Goal: Task Accomplishment & Management: Manage account settings

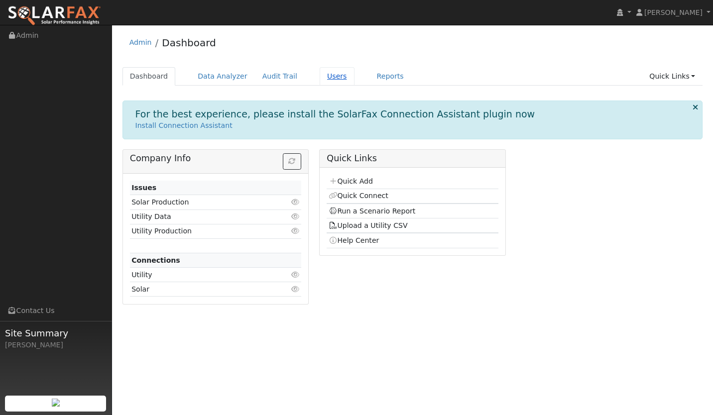
click at [320, 70] on link "Users" at bounding box center [337, 76] width 35 height 18
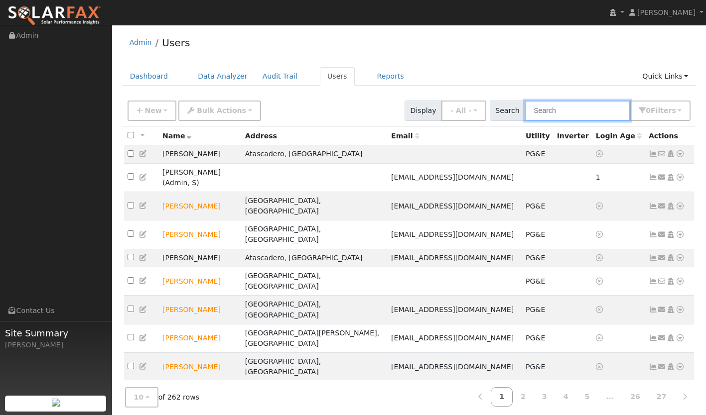
click at [572, 106] on input "text" at bounding box center [577, 111] width 106 height 20
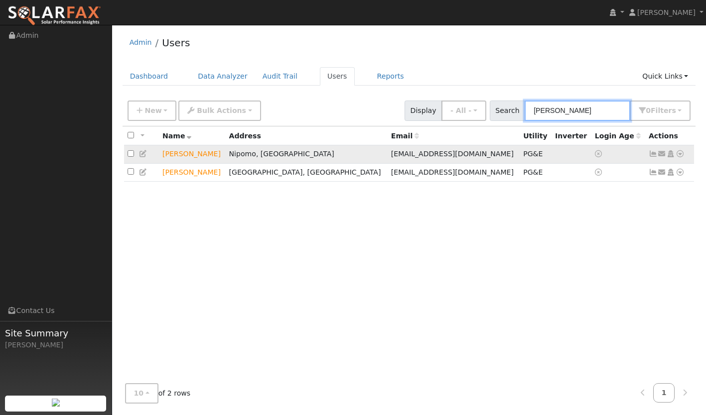
type input "[PERSON_NAME]"
click at [650, 154] on icon at bounding box center [652, 153] width 9 height 7
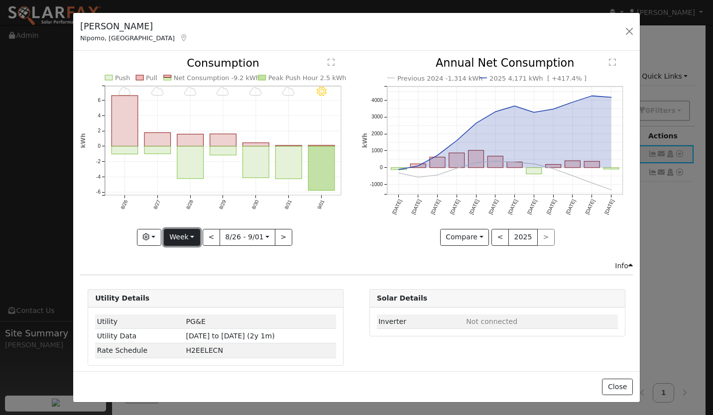
click at [181, 234] on button "Week" at bounding box center [182, 237] width 36 height 17
click at [182, 294] on link "Year" at bounding box center [198, 300] width 69 height 14
type input "2024-09-01"
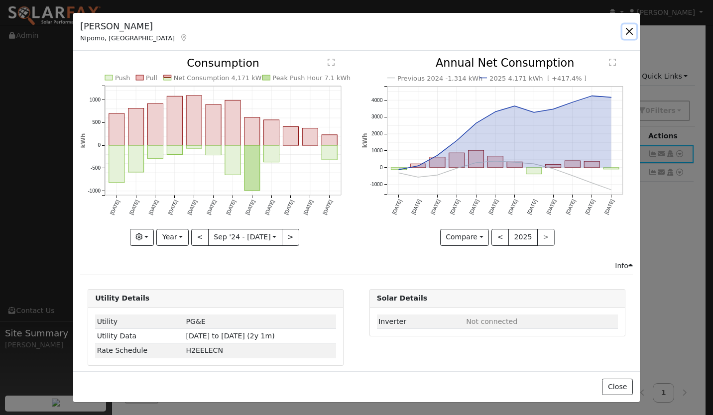
click at [631, 25] on button "button" at bounding box center [630, 31] width 14 height 14
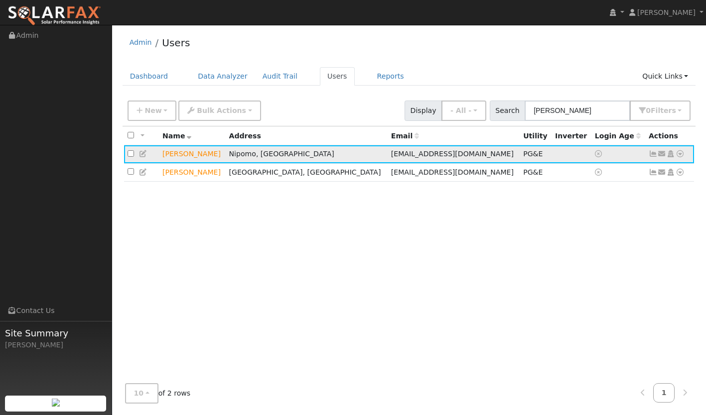
click at [680, 154] on icon at bounding box center [679, 153] width 9 height 7
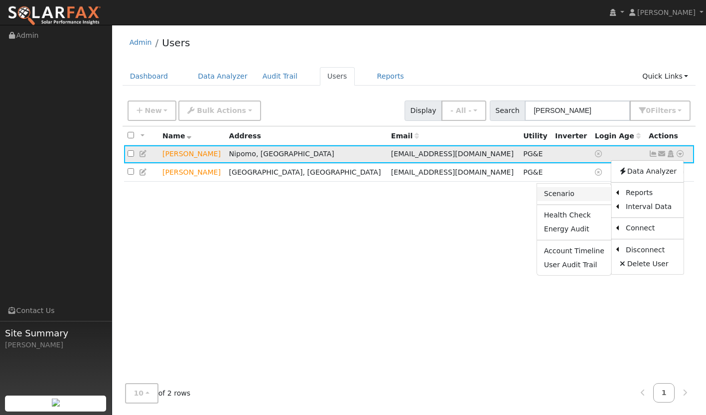
click at [591, 195] on link "Scenario" at bounding box center [574, 194] width 74 height 14
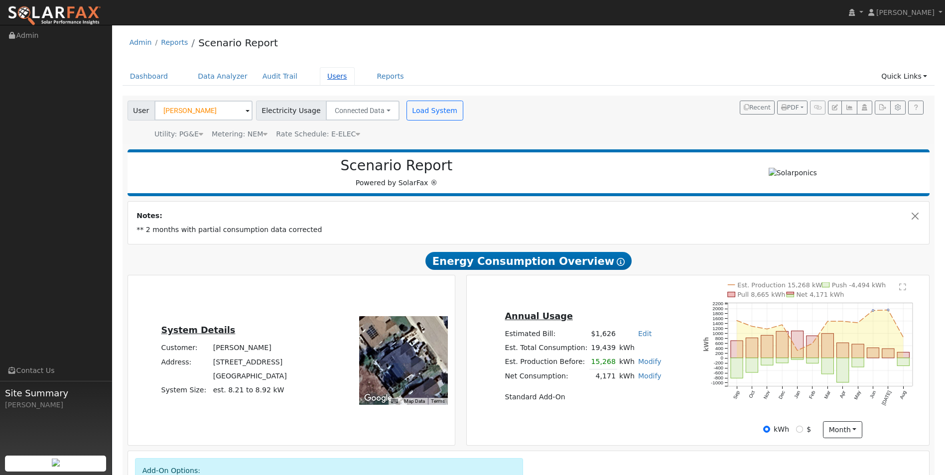
click at [326, 77] on link "Users" at bounding box center [337, 76] width 35 height 18
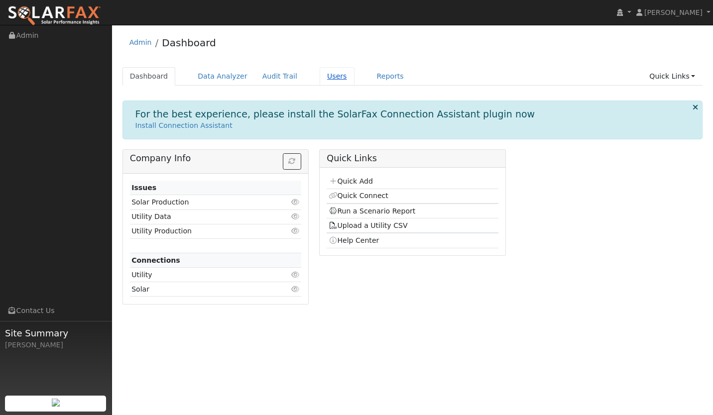
click at [320, 73] on link "Users" at bounding box center [337, 76] width 35 height 18
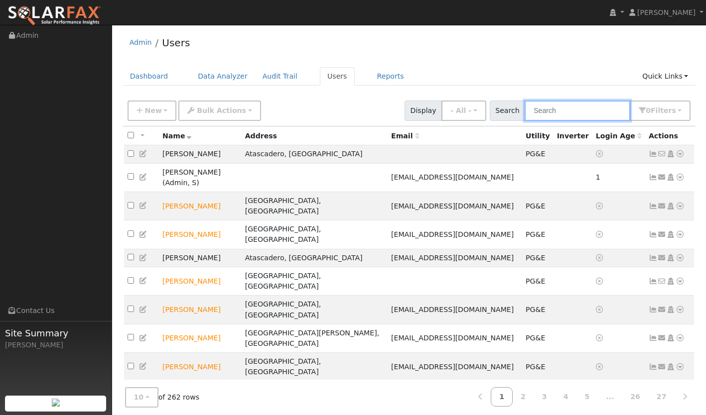
click at [577, 115] on input "text" at bounding box center [577, 111] width 106 height 20
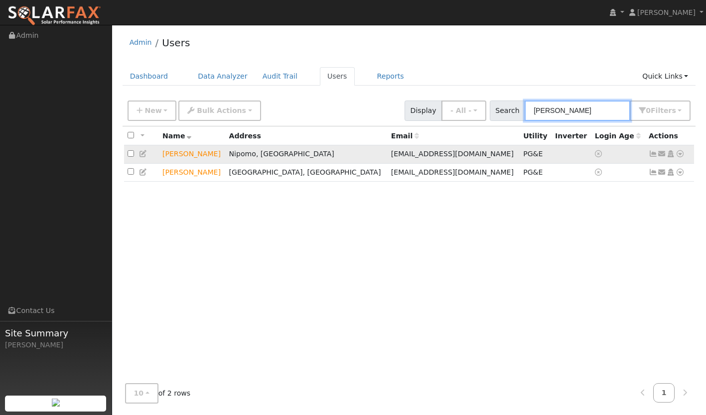
type input "JESSE"
click at [651, 157] on icon at bounding box center [652, 153] width 9 height 7
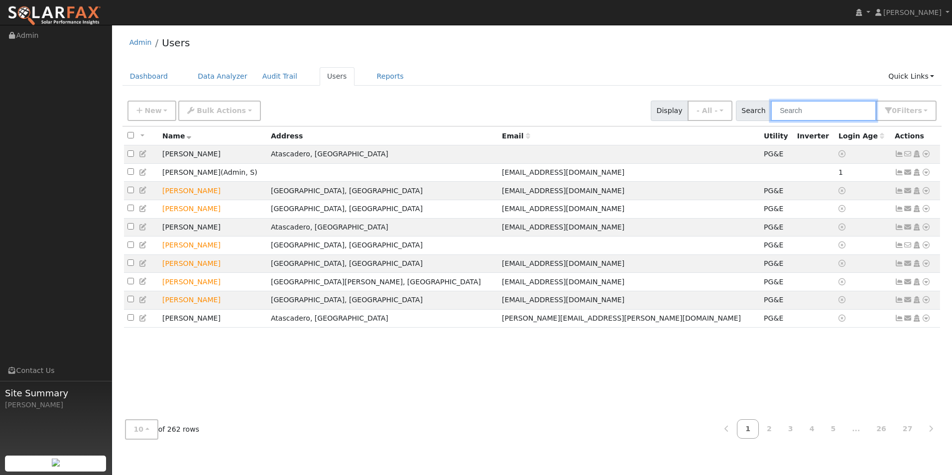
click at [805, 110] on input "text" at bounding box center [824, 111] width 106 height 20
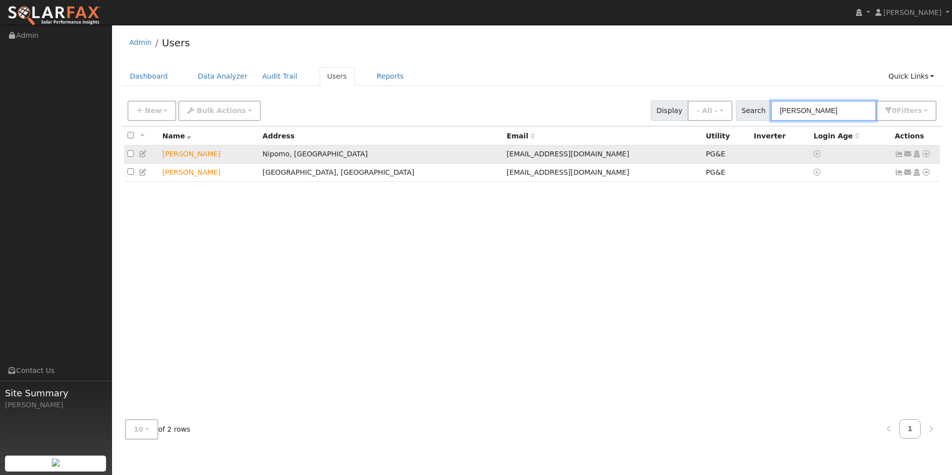
type input "JESSE"
click at [894, 157] on td "Send Email... Copy a Link Reset Password Open Access Data Analyzer Reports Scen…" at bounding box center [916, 154] width 49 height 18
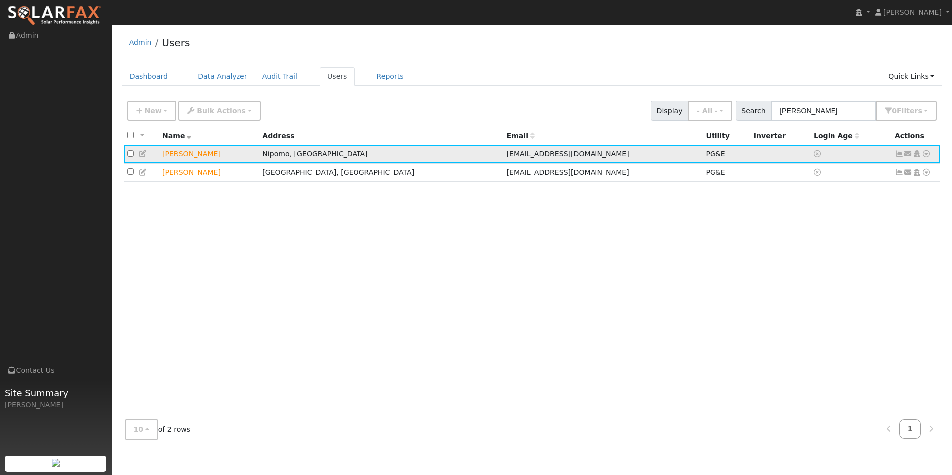
click at [895, 157] on icon at bounding box center [899, 153] width 9 height 7
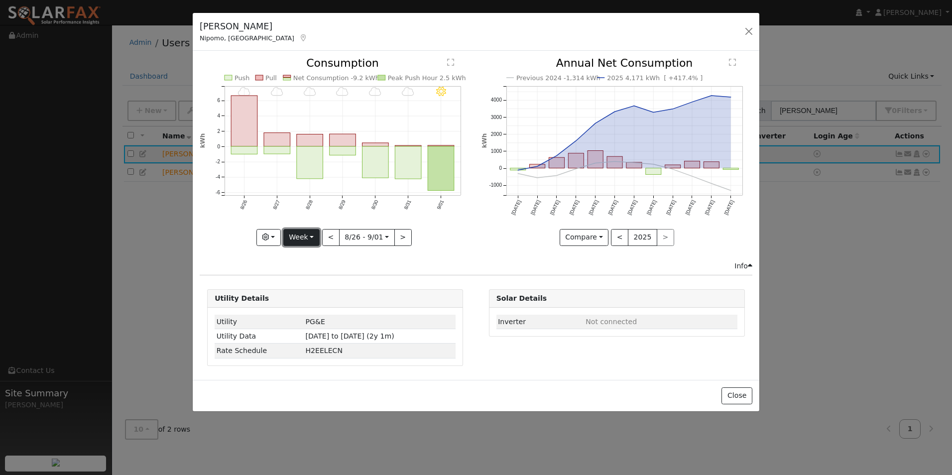
click at [301, 239] on button "Week" at bounding box center [301, 237] width 36 height 17
click at [300, 301] on link "Year" at bounding box center [318, 300] width 69 height 14
type input "2024-09-01"
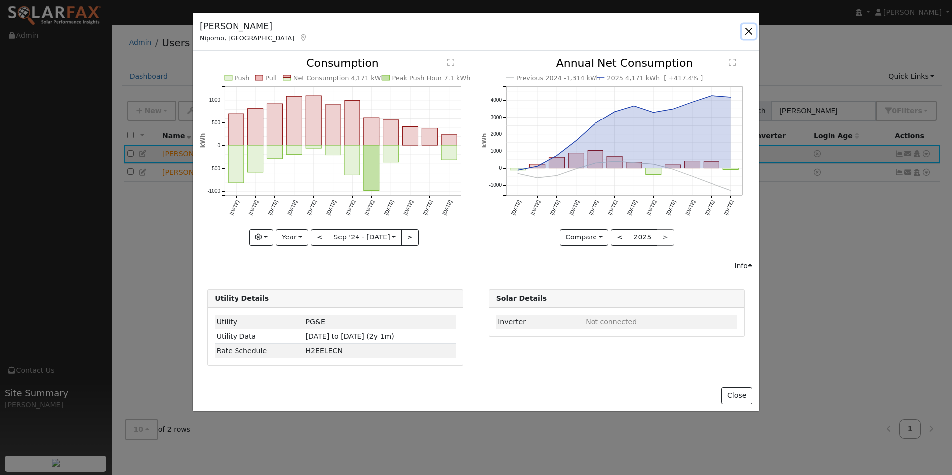
click at [743, 33] on button "button" at bounding box center [749, 31] width 14 height 14
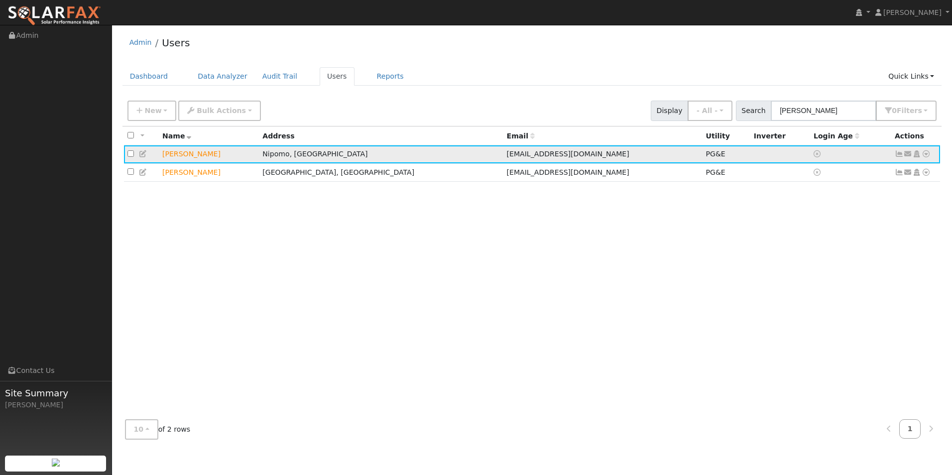
click at [899, 157] on icon at bounding box center [899, 153] width 9 height 7
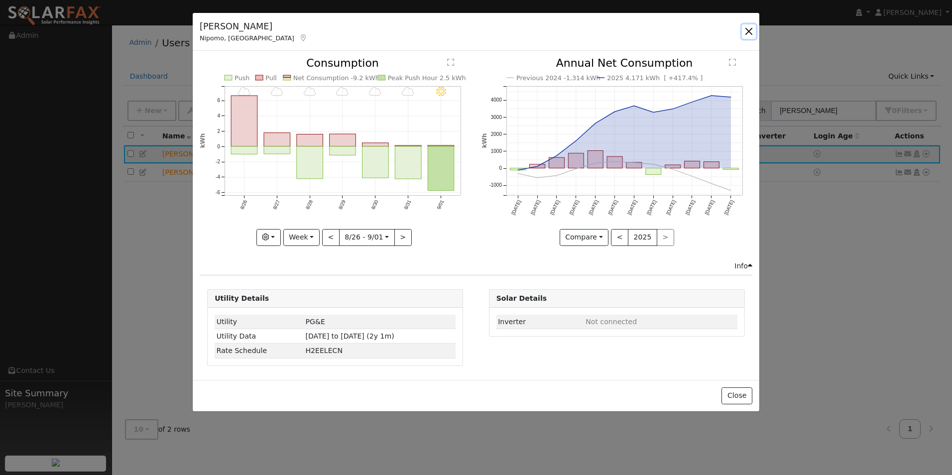
click at [751, 29] on button "button" at bounding box center [749, 31] width 14 height 14
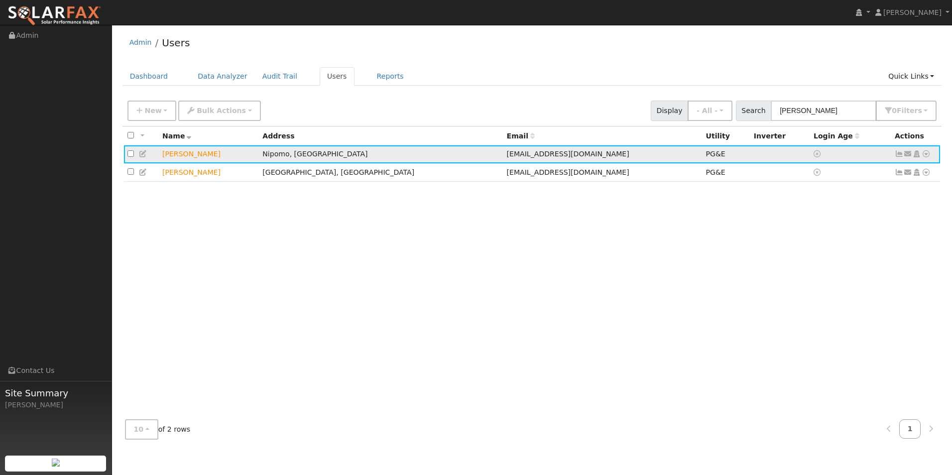
click at [924, 154] on icon at bounding box center [926, 153] width 9 height 7
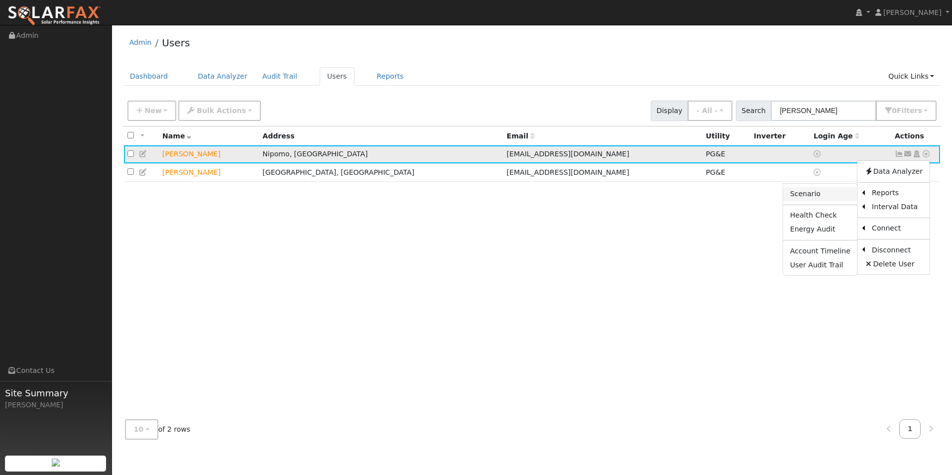
click at [822, 193] on link "Scenario" at bounding box center [820, 194] width 74 height 14
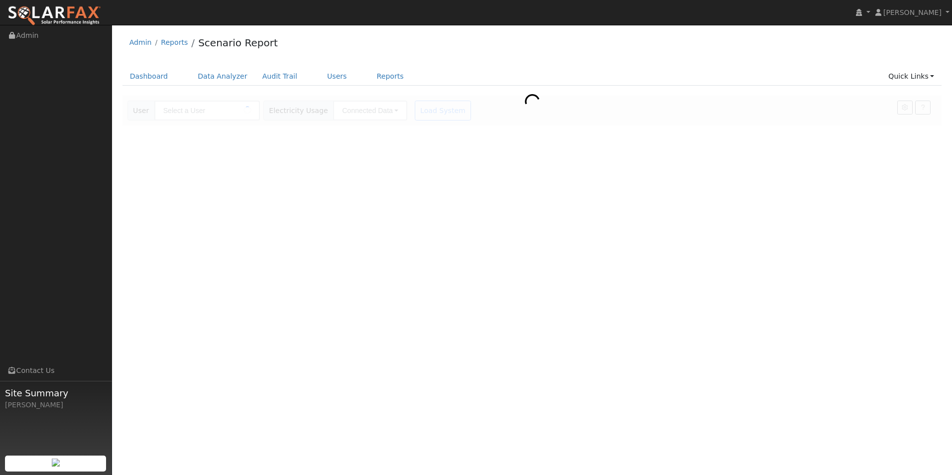
type input "[PERSON_NAME]"
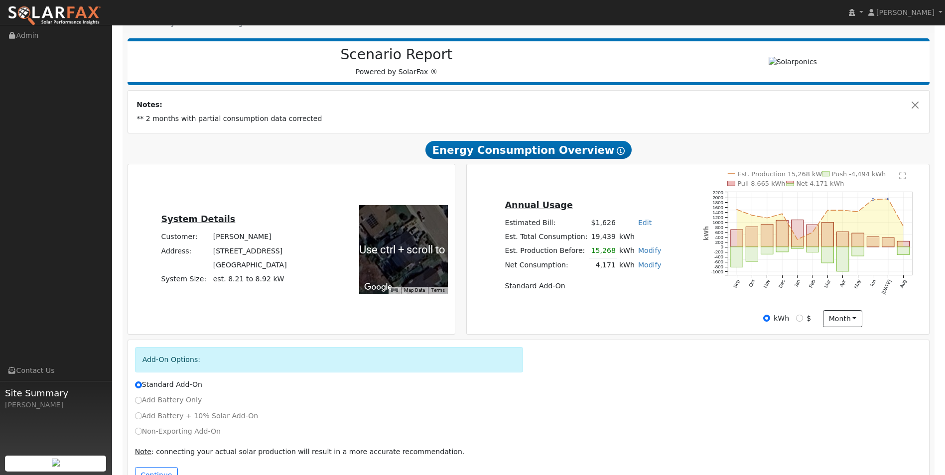
scroll to position [110, 0]
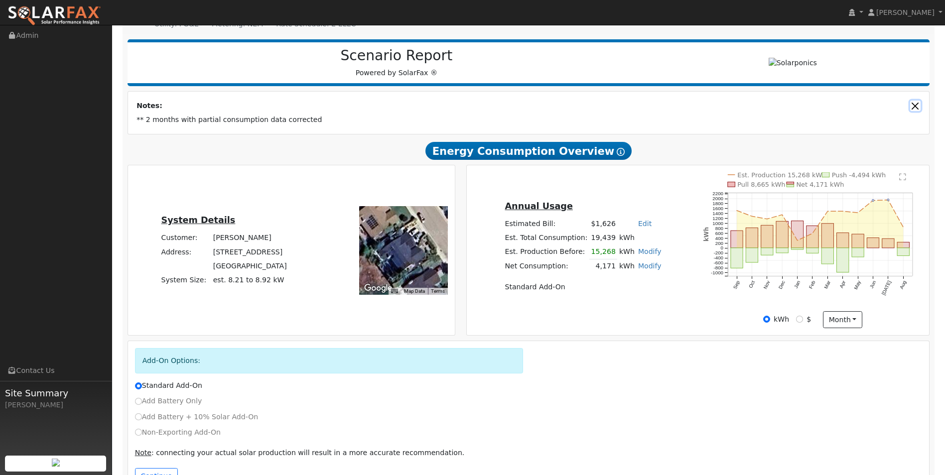
click at [915, 107] on button "Close" at bounding box center [915, 106] width 10 height 10
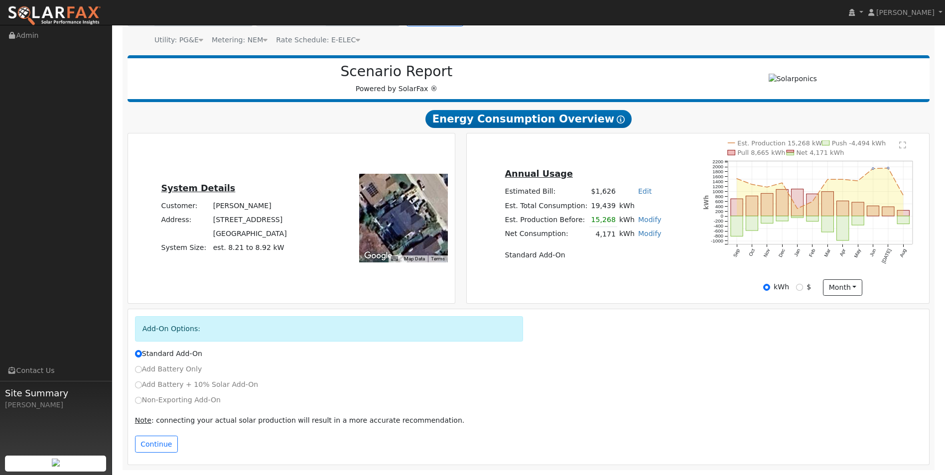
scroll to position [0, 0]
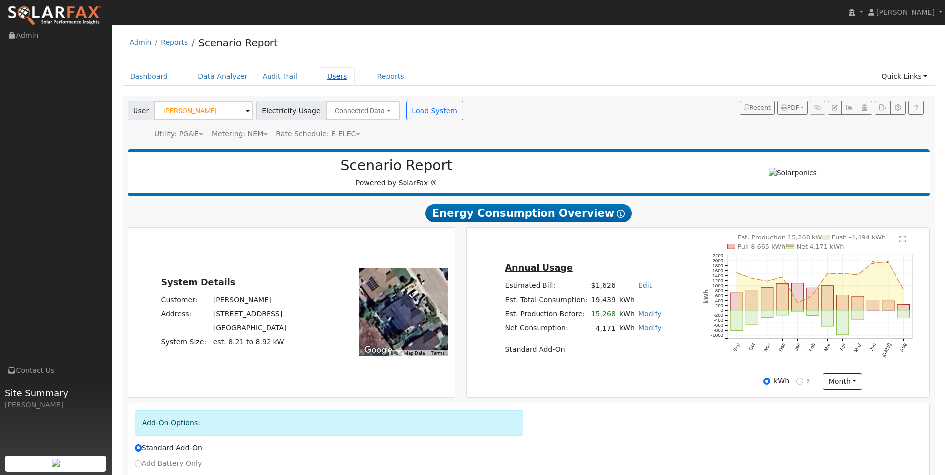
click at [325, 78] on link "Users" at bounding box center [337, 76] width 35 height 18
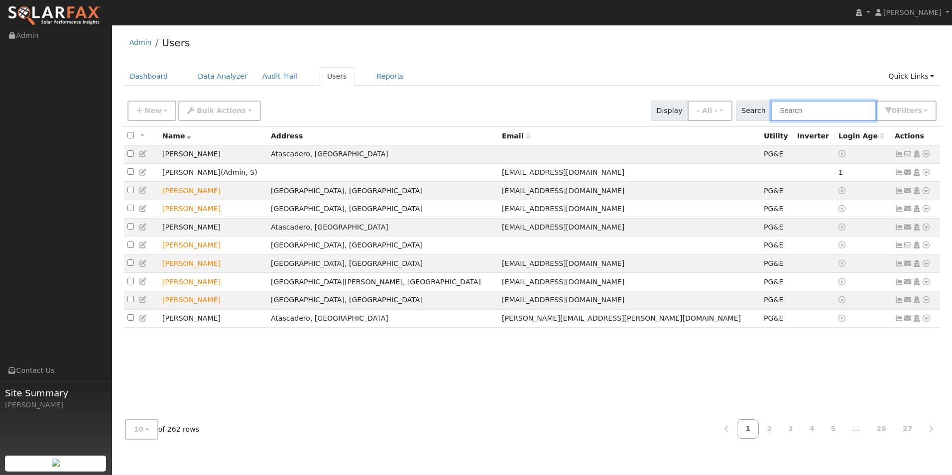
click at [826, 109] on input "text" at bounding box center [824, 111] width 106 height 20
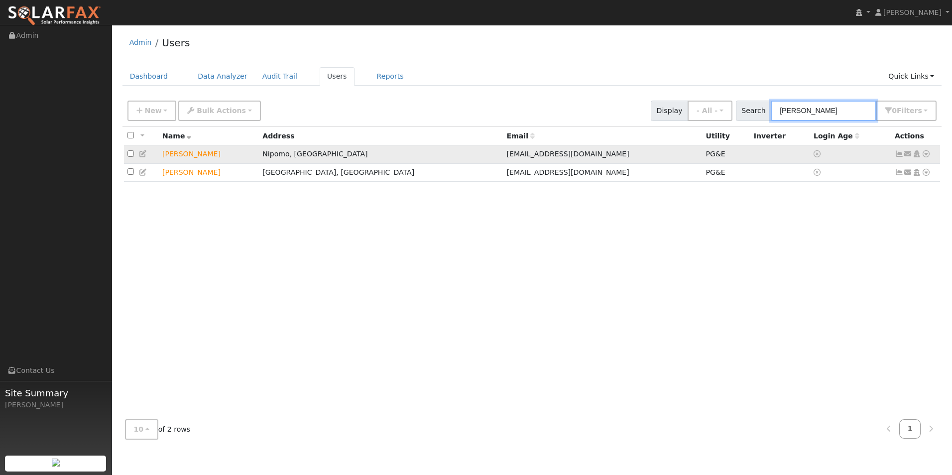
type input "[PERSON_NAME]"
click at [901, 155] on icon at bounding box center [899, 153] width 9 height 7
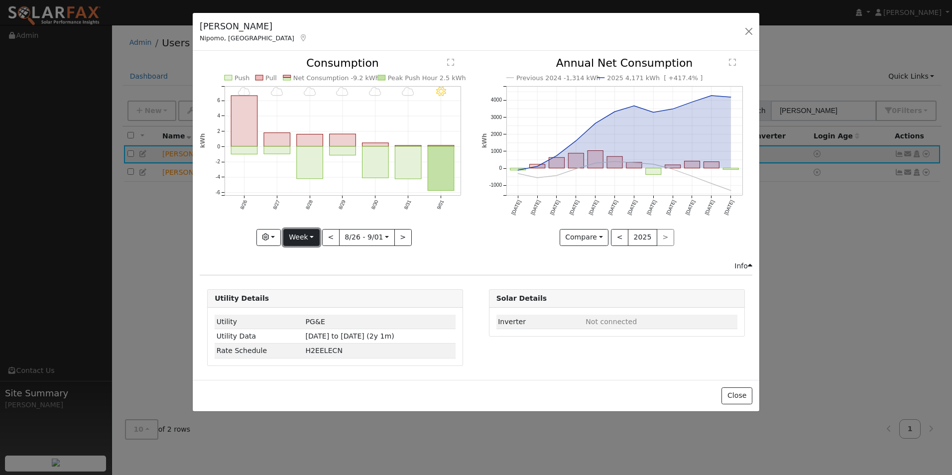
click at [307, 234] on button "Week" at bounding box center [301, 237] width 36 height 17
click at [308, 296] on link "Year" at bounding box center [318, 300] width 69 height 14
type input "[DATE]"
